Goal: Check status: Check status

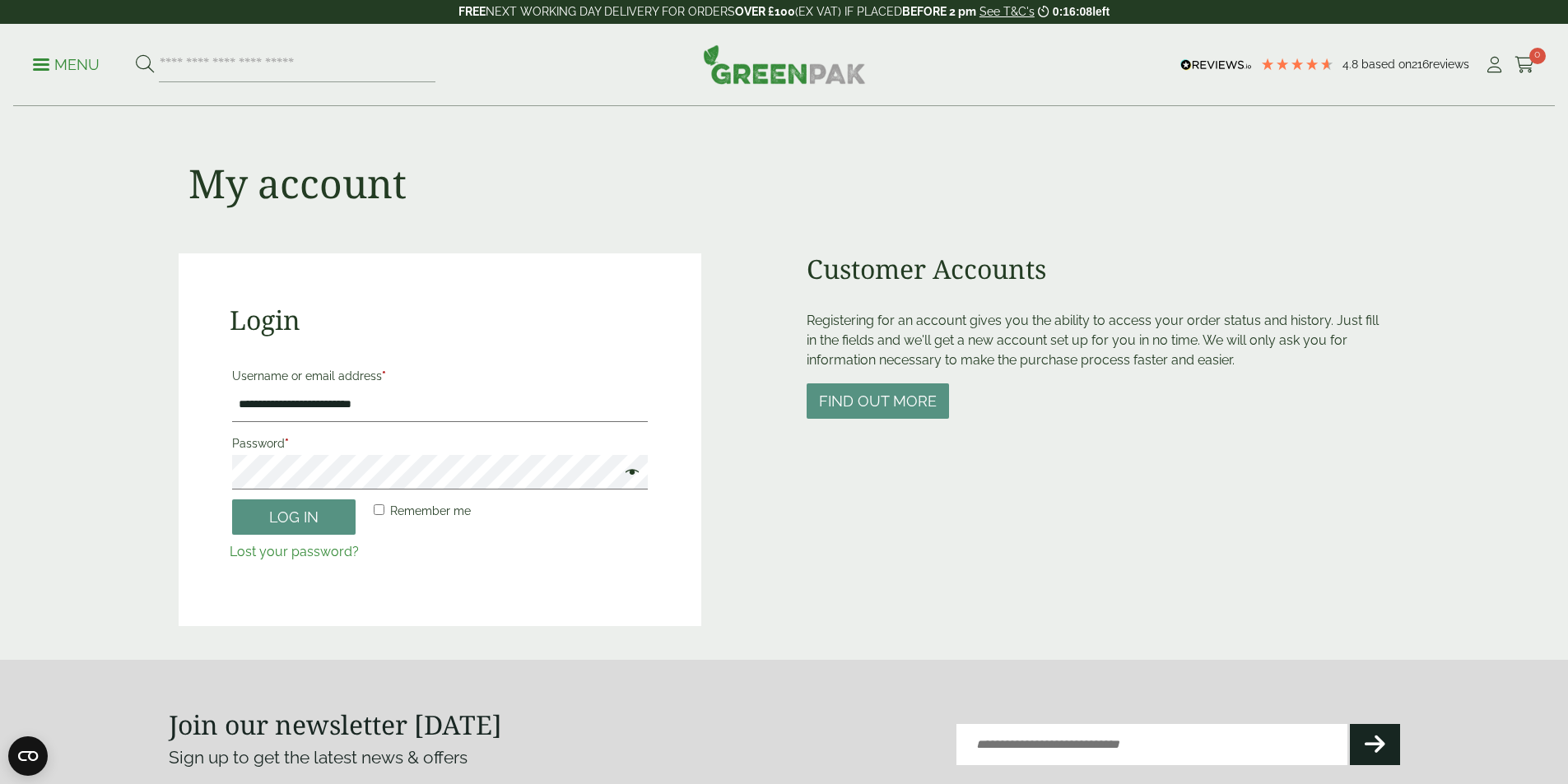
type input "**********"
click at [232, 499] on button "Log in" at bounding box center [293, 517] width 123 height 35
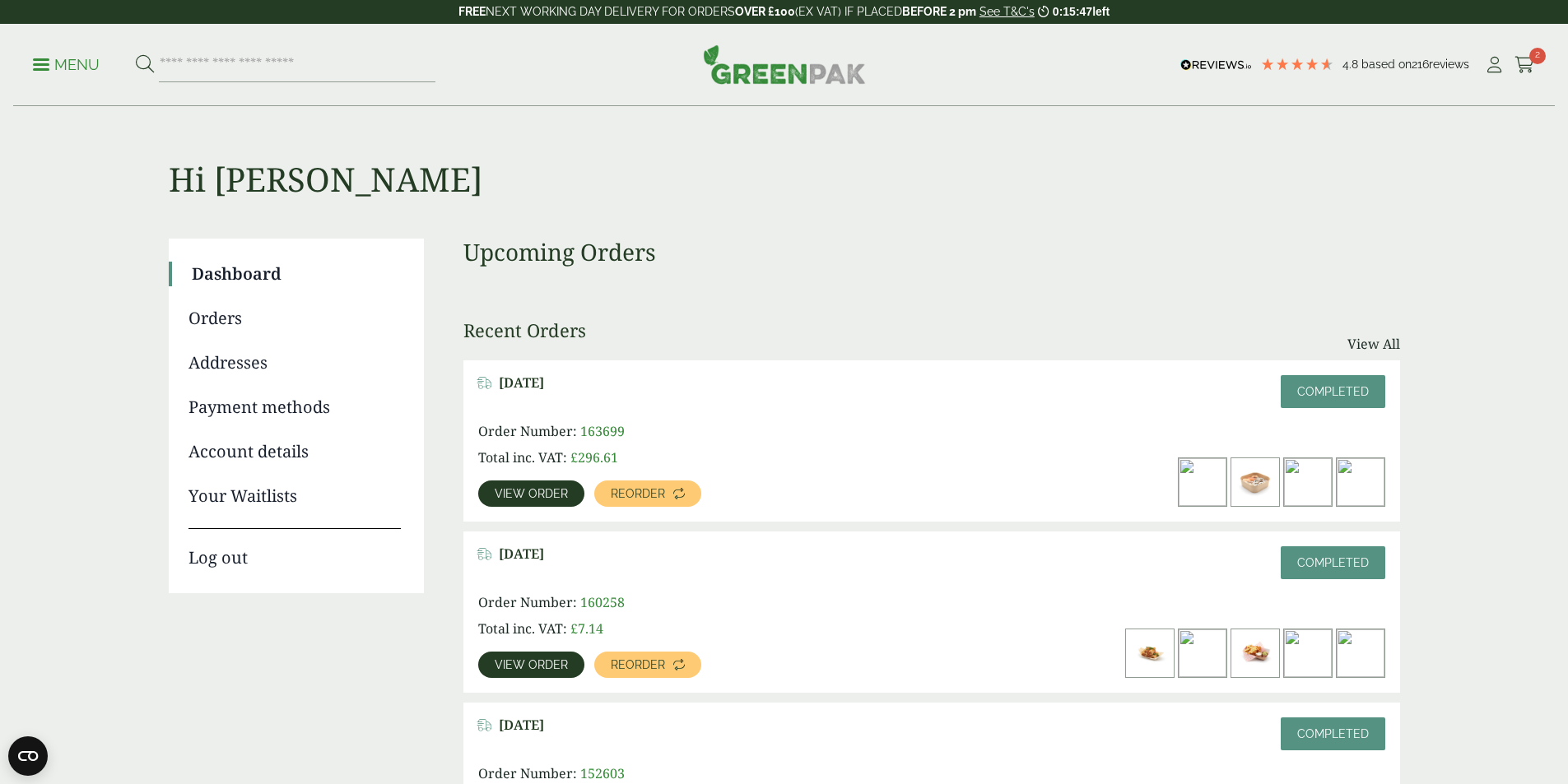
click at [584, 481] on link "View order" at bounding box center [531, 494] width 106 height 27
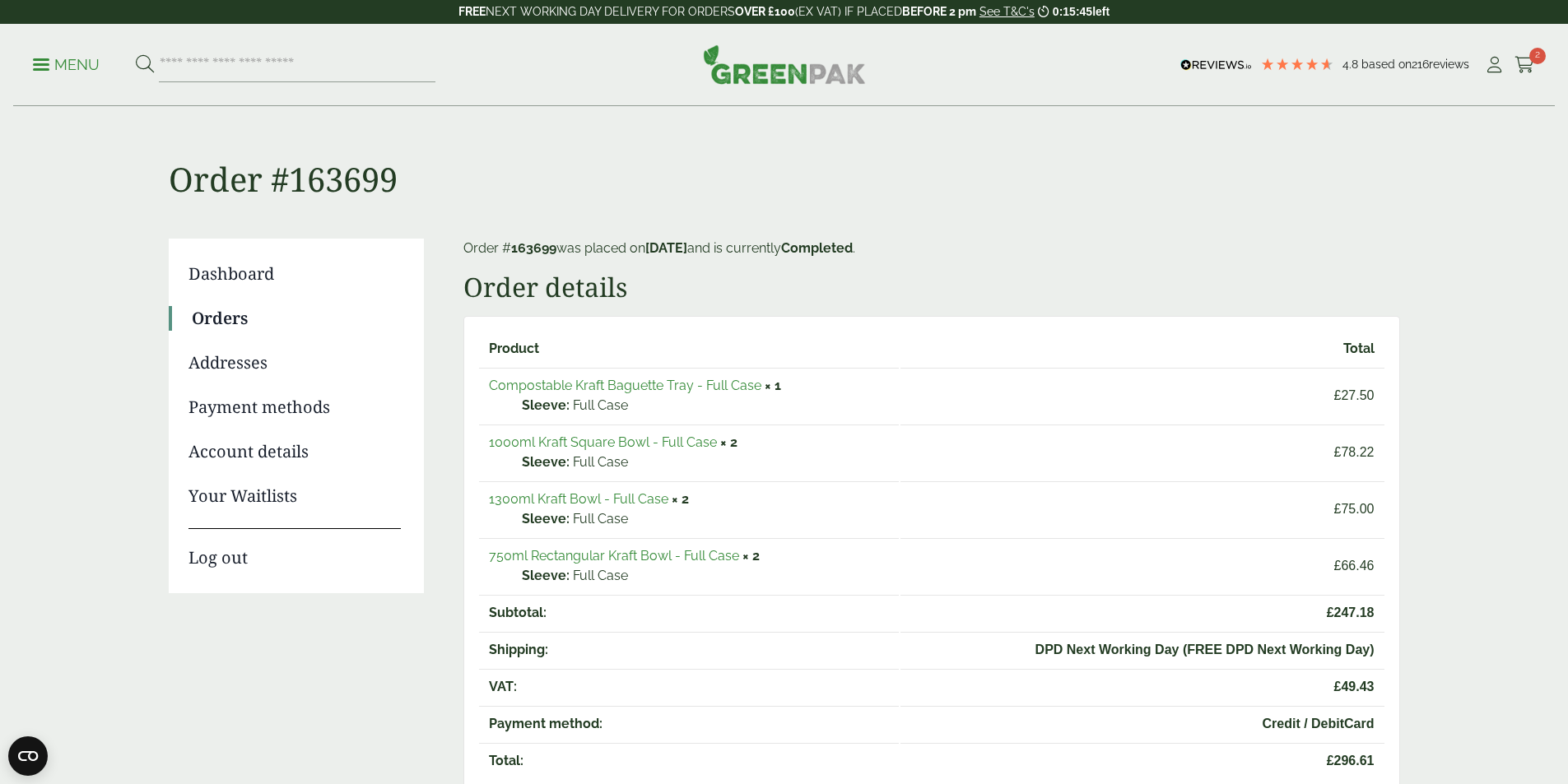
click at [633, 557] on link "750ml Rectangular Kraft Bowl - Full Case" at bounding box center [614, 556] width 250 height 16
